Goal: Register for event/course

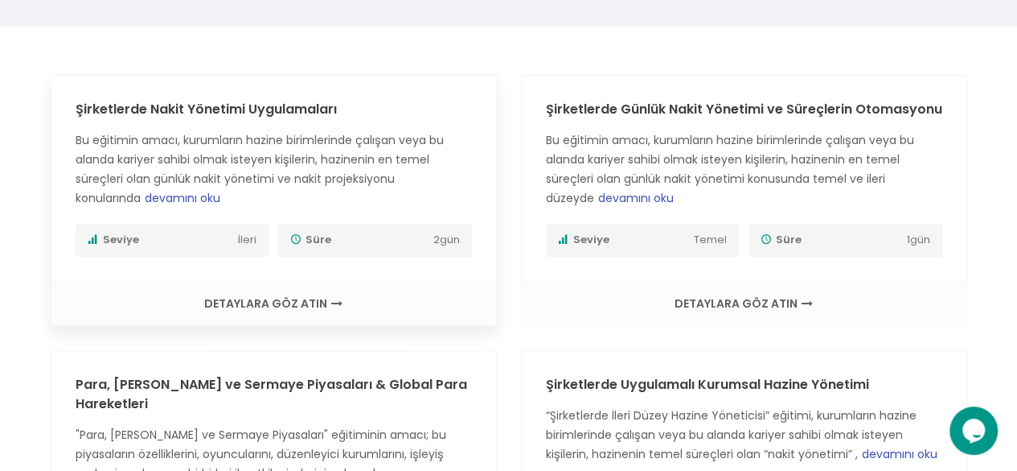
scroll to position [241, 0]
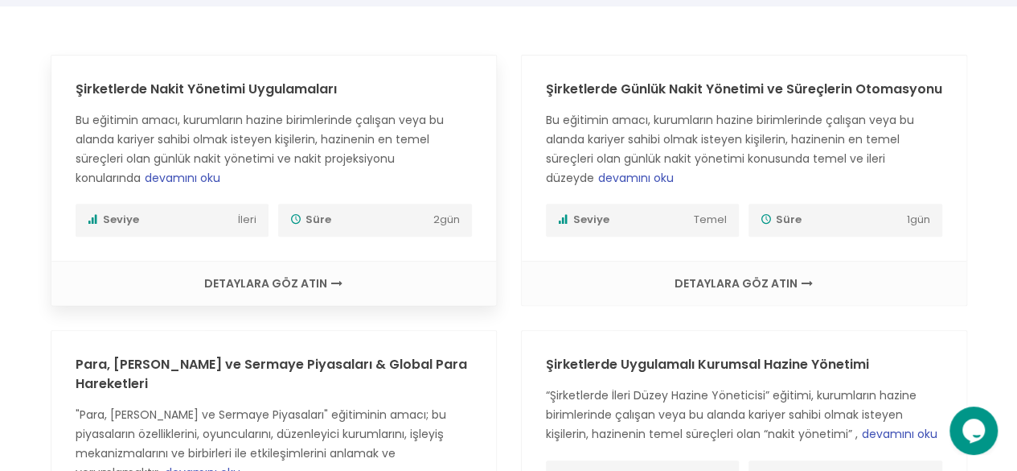
click at [201, 170] on span "devamını oku" at bounding box center [183, 178] width 76 height 16
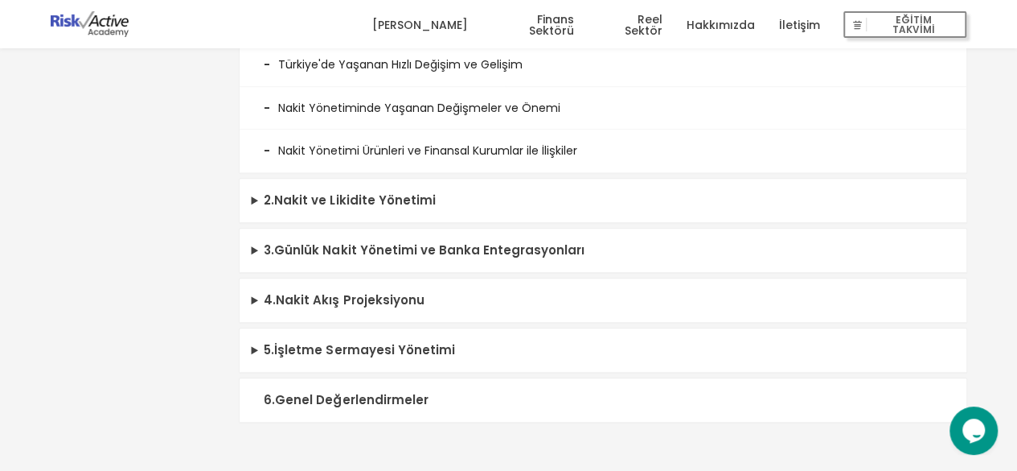
scroll to position [563, 0]
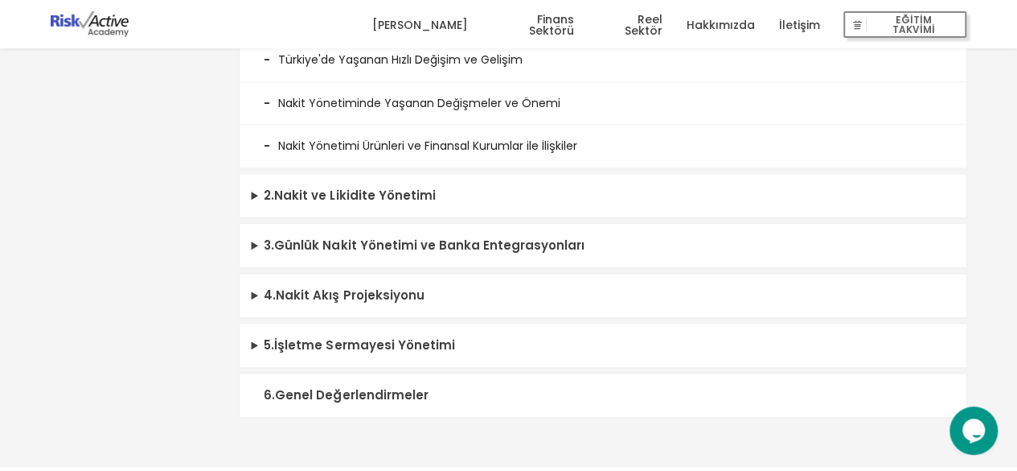
click at [279, 393] on summary "6 . Genel Değerlendirmeler" at bounding box center [603, 395] width 727 height 44
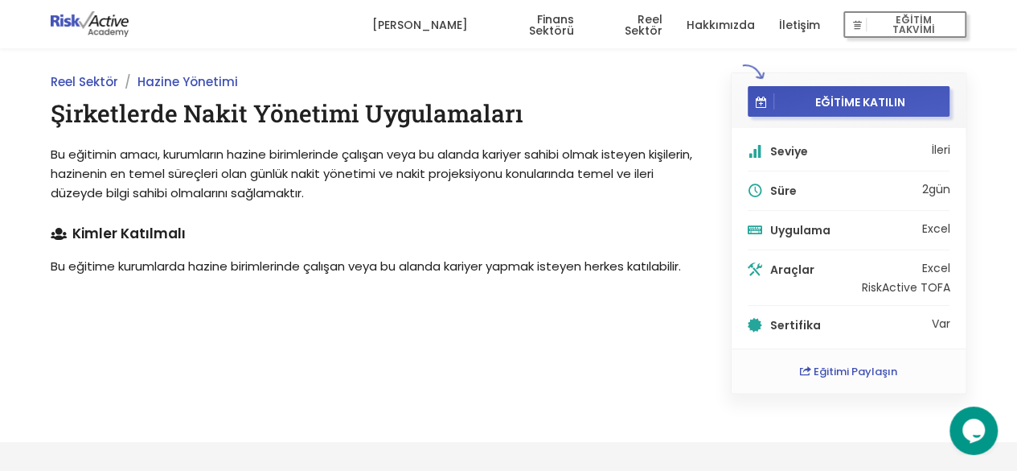
scroll to position [0, 0]
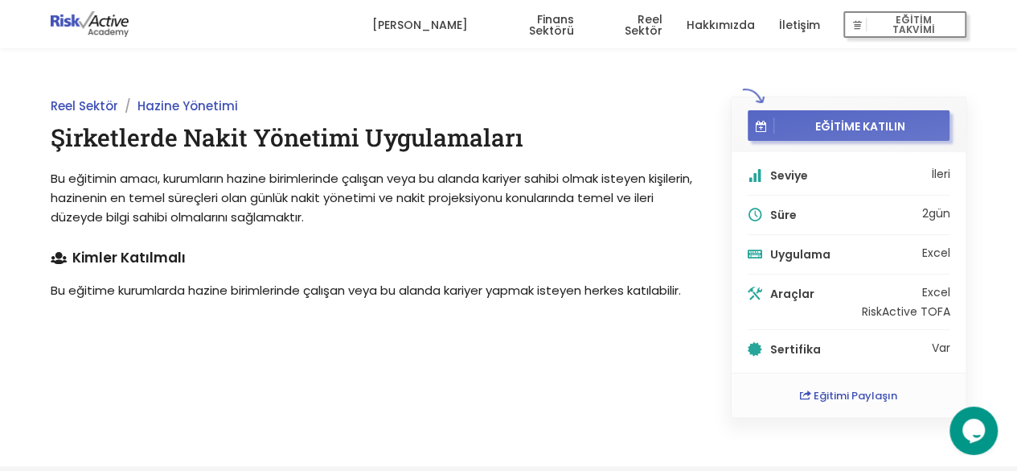
click at [851, 119] on span "EĞİTİME KATILIN" at bounding box center [860, 125] width 171 height 14
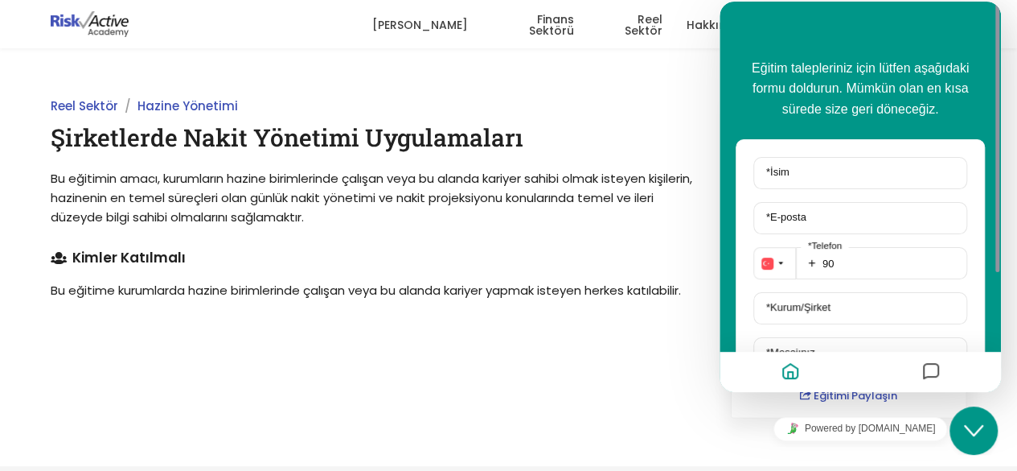
click at [787, 376] on icon "Home" at bounding box center [790, 371] width 19 height 31
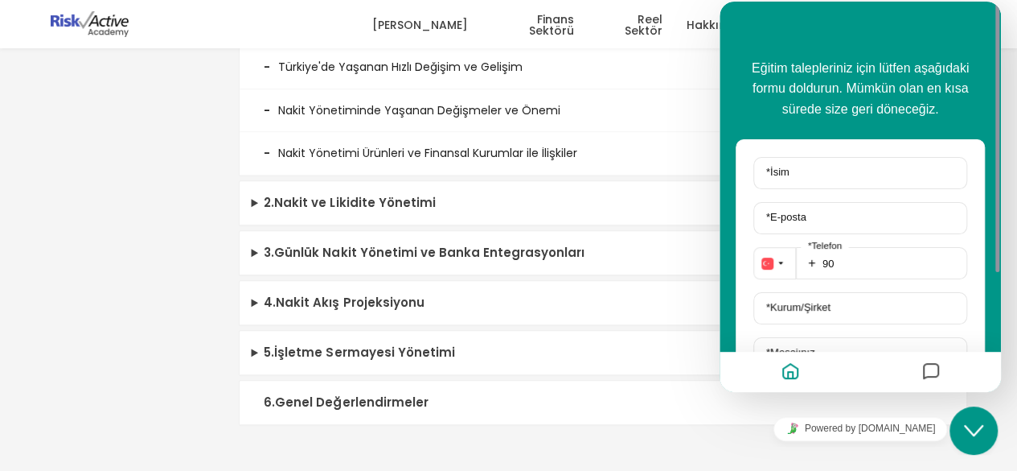
scroll to position [643, 0]
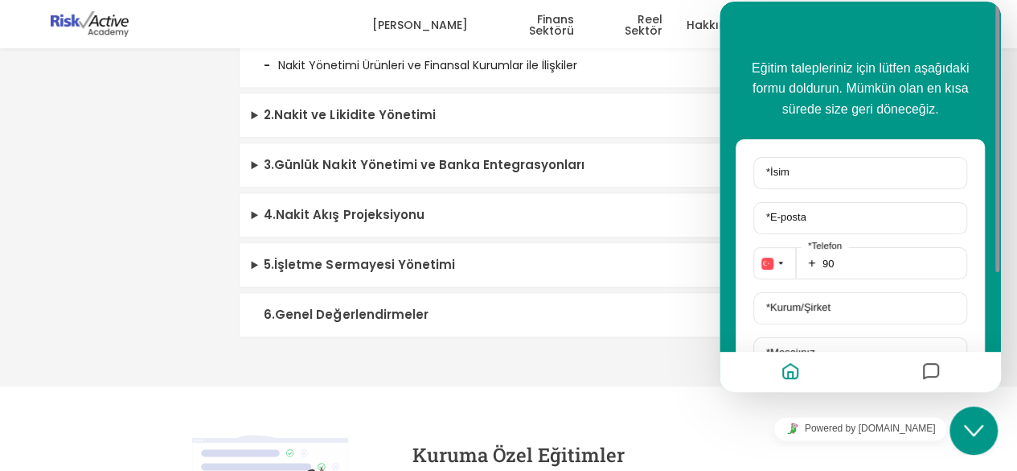
click at [793, 372] on icon "Home" at bounding box center [790, 371] width 19 height 31
click at [964, 430] on icon "Close Chat This icon closes the chat window." at bounding box center [973, 430] width 19 height 19
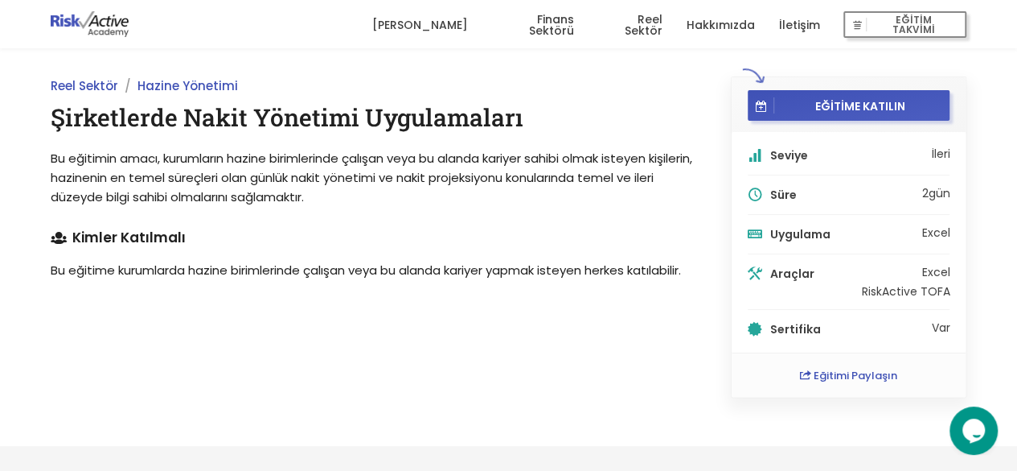
scroll to position [0, 0]
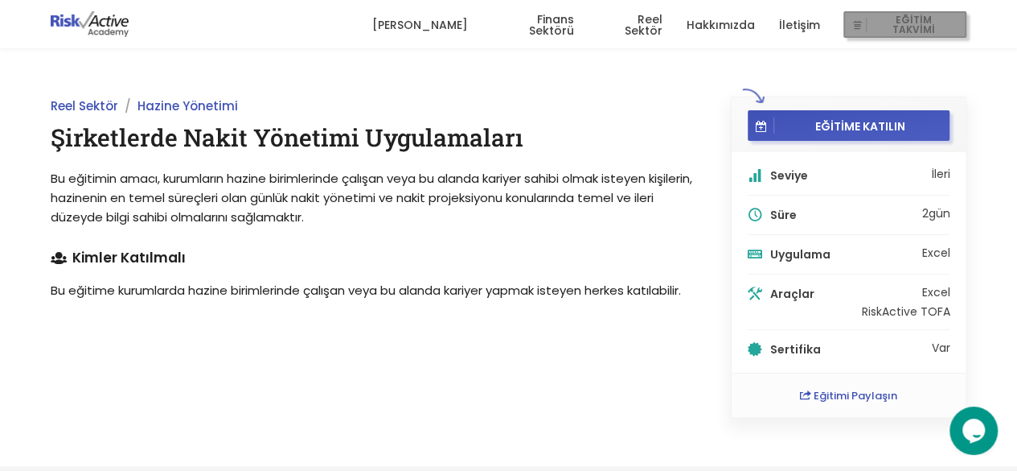
click at [887, 27] on span "EĞİTİM TAKVİMİ" at bounding box center [913, 25] width 93 height 23
